Goal: Task Accomplishment & Management: Complete application form

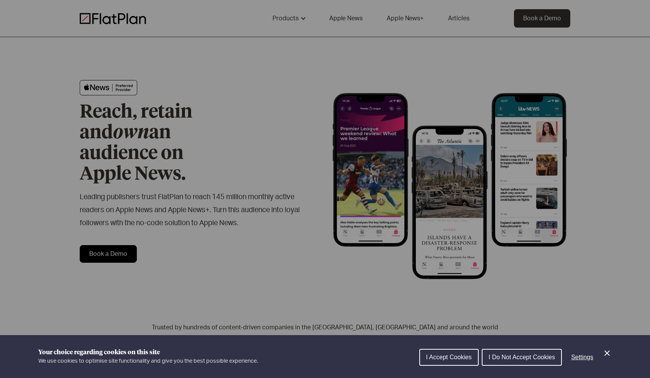
click at [451, 360] on span "I Accept Cookies" at bounding box center [449, 357] width 46 height 7
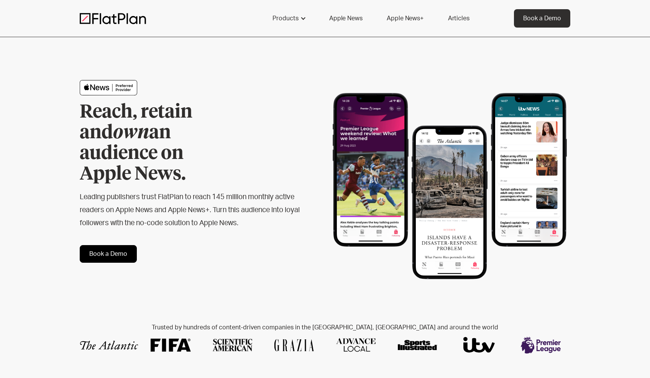
click at [101, 245] on link "Book a Demo" at bounding box center [108, 254] width 57 height 18
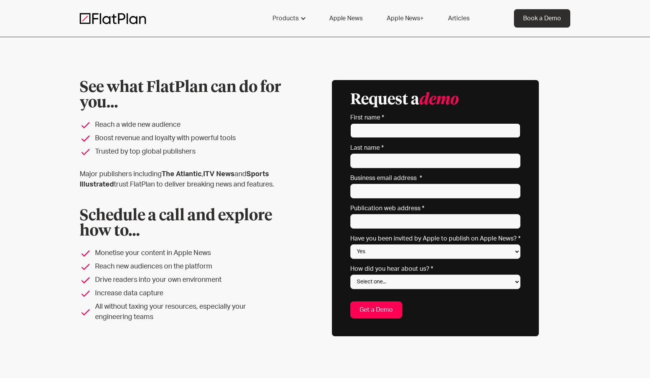
click at [429, 128] on input "First name *" at bounding box center [435, 130] width 170 height 15
type input "[PERSON_NAME]"
type input "[EMAIL_ADDRESS][DOMAIN_NAME]"
type input "[STREET_ADDRESS][PERSON_NAME]"
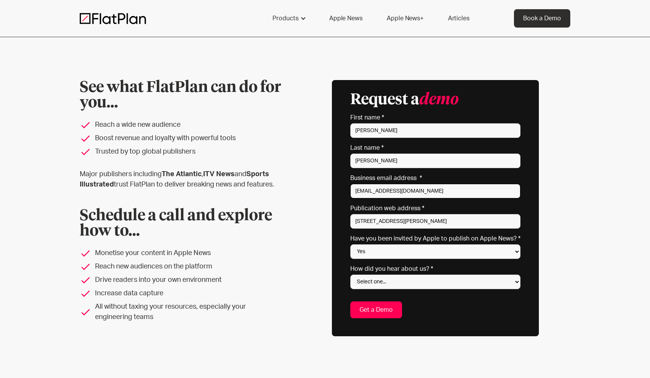
drag, startPoint x: 431, startPoint y: 191, endPoint x: 325, endPoint y: 187, distance: 105.8
click at [325, 187] on div "See what FlatPlan can do for you... Reach a wide new audience Boost revenue and…" at bounding box center [325, 208] width 490 height 256
type input "[PERSON_NAME][EMAIL_ADDRESS][PERSON_NAME][DOMAIN_NAME]"
click at [425, 252] on select "Yes No Not sure" at bounding box center [435, 251] width 170 height 15
click at [443, 279] on select "Select one... Search engine (Google, DuckDuckGo etc) Apple website Google Ad Li…" at bounding box center [435, 282] width 170 height 15
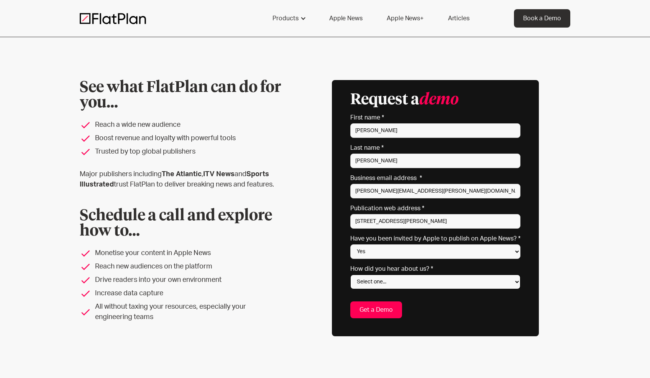
select select "Apple website"
click at [352, 275] on select "Select one... Search engine (Google, DuckDuckGo etc) Apple website Google Ad Li…" at bounding box center [435, 282] width 170 height 15
click at [426, 221] on input "[STREET_ADDRESS][PERSON_NAME]" at bounding box center [435, 221] width 170 height 15
drag, startPoint x: 425, startPoint y: 221, endPoint x: 333, endPoint y: 219, distance: 92.0
click at [333, 219] on div "See what FlatPlan can do for you... Reach a wide new audience Boost revenue and…" at bounding box center [325, 208] width 490 height 256
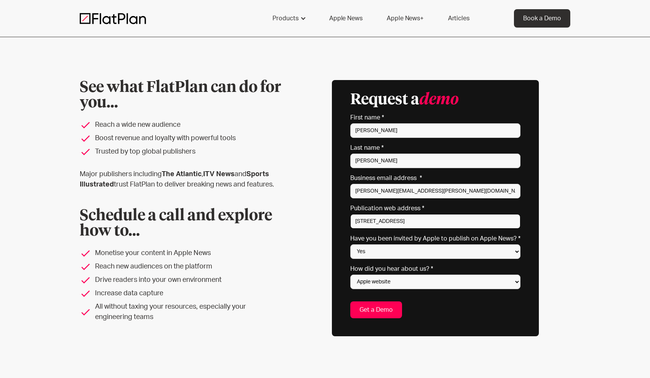
type input "[STREET_ADDRESS]"
click at [389, 307] on input "Get a Demo" at bounding box center [376, 309] width 52 height 17
type input "Please wait..."
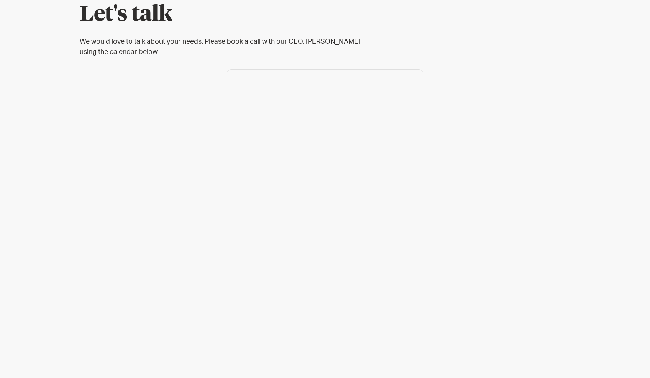
scroll to position [86, 0]
